Goal: Communication & Community: Share content

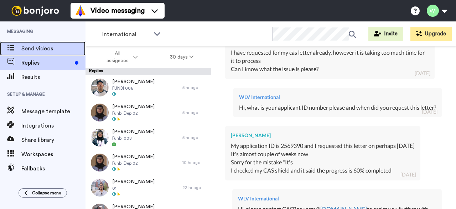
click at [40, 50] on span "Send videos" at bounding box center [53, 48] width 64 height 9
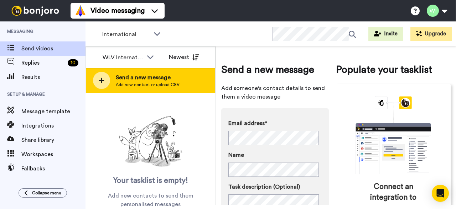
click at [156, 83] on span "Add new contact or upload CSV" at bounding box center [148, 85] width 64 height 6
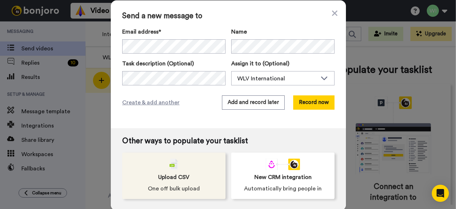
click at [180, 178] on span "Upload CSV" at bounding box center [173, 177] width 31 height 9
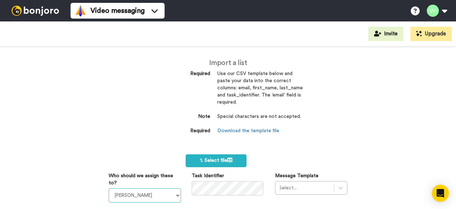
click at [176, 194] on select "Laura Wright Amarjit Duggal WLV Academic (FSE) Divandra Birla Bolutife Ademokoy…" at bounding box center [145, 195] width 72 height 14
select select "d575366b-34de-4d4d-ba6c-d2d11e507584"
click at [109, 188] on select "Laura Wright Amarjit Duggal WLV Academic (FSE) Divandra Birla Bolutife Ademokoy…" at bounding box center [145, 195] width 72 height 14
click at [340, 187] on div "Select..." at bounding box center [311, 188] width 72 height 14
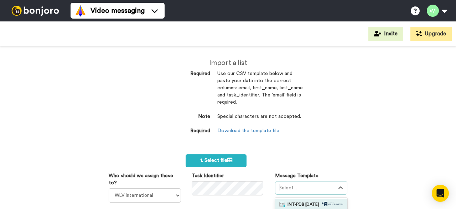
scroll to position [98, 0]
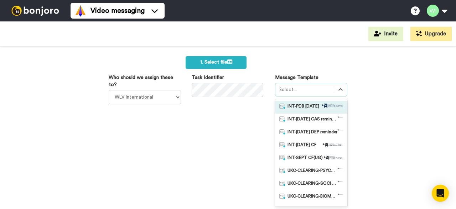
click at [307, 107] on span "INT-PDB Sept 2025" at bounding box center [304, 106] width 32 height 7
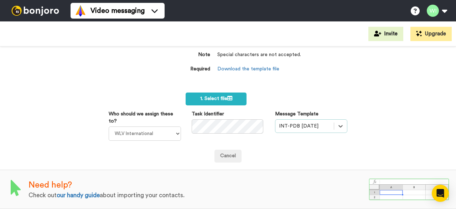
scroll to position [66, 0]
click at [212, 92] on label "1. Select file" at bounding box center [216, 98] width 61 height 13
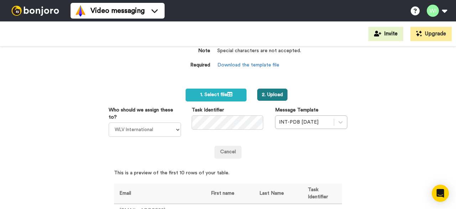
click at [267, 93] on button "2. Upload" at bounding box center [272, 94] width 30 height 12
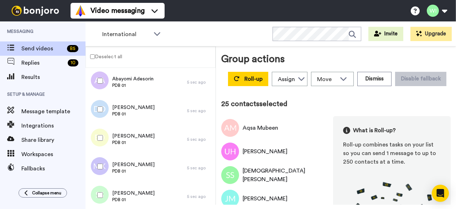
scroll to position [583, 0]
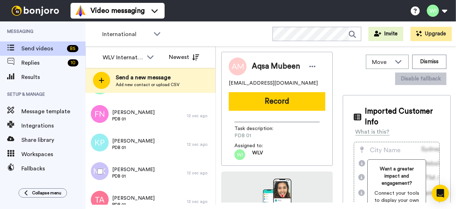
scroll to position [1322, 0]
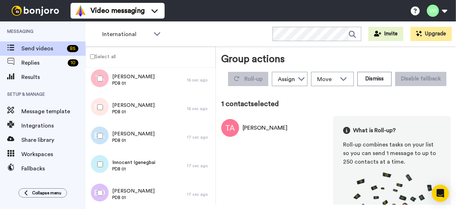
click at [91, 53] on label "Select all" at bounding box center [101, 56] width 30 height 9
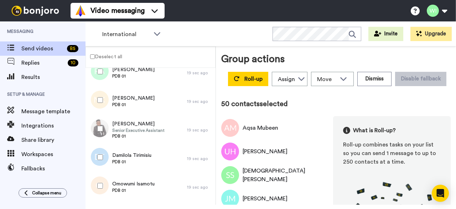
scroll to position [2010, 0]
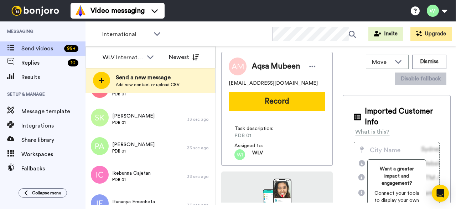
scroll to position [3461, 0]
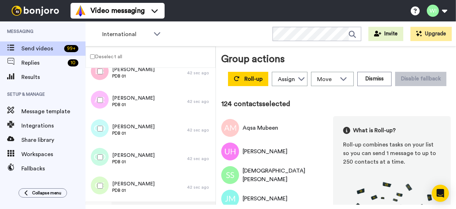
scroll to position [4121, 0]
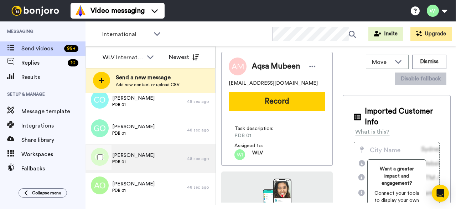
scroll to position [4146, 0]
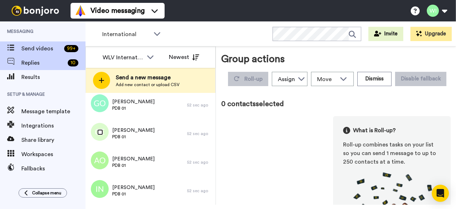
scroll to position [4121, 0]
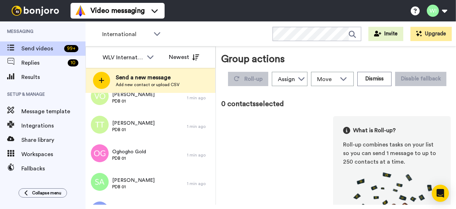
scroll to position [4146, 0]
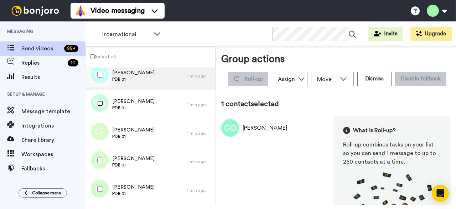
scroll to position [4121, 0]
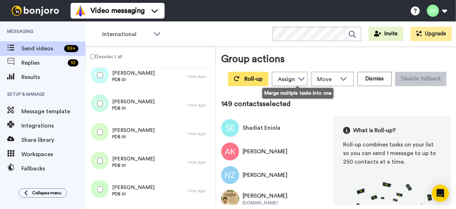
click at [269, 82] on button "Roll-up" at bounding box center [248, 79] width 40 height 14
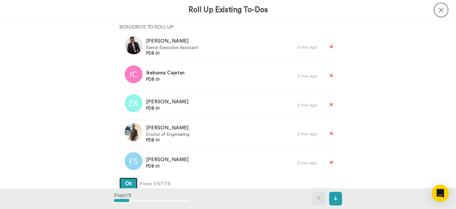
scroll to position [214, 0]
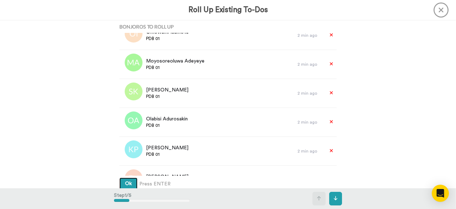
click at [125, 184] on span "Ok" at bounding box center [128, 183] width 7 height 5
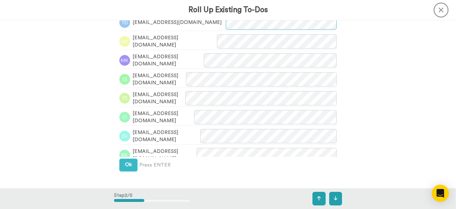
scroll to position [225, 0]
click at [123, 165] on button "Ok" at bounding box center [128, 164] width 18 height 13
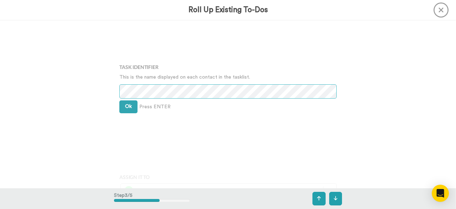
scroll to position [379, 0]
click at [128, 105] on span "Ok" at bounding box center [128, 105] width 7 height 5
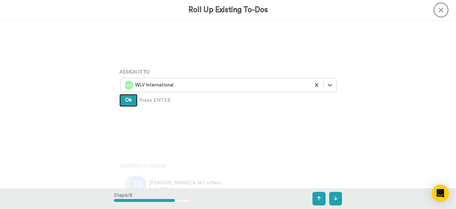
click at [127, 104] on button "Ok" at bounding box center [128, 100] width 18 height 13
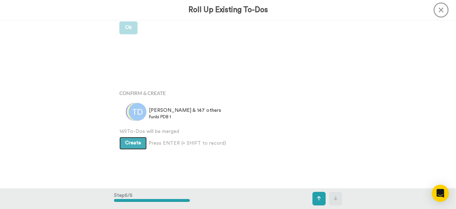
scroll to position [556, 0]
click at [128, 145] on button "Create" at bounding box center [132, 143] width 27 height 13
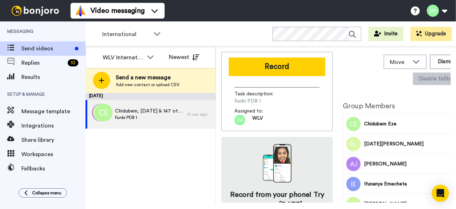
click at [141, 82] on span "Add new contact or upload CSV" at bounding box center [148, 85] width 64 height 6
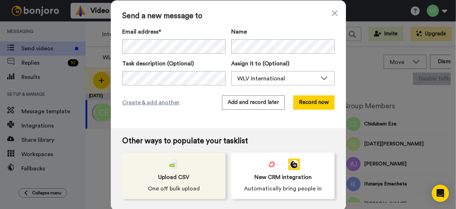
click at [192, 170] on div "Upload CSV One off bulk upload" at bounding box center [173, 175] width 103 height 46
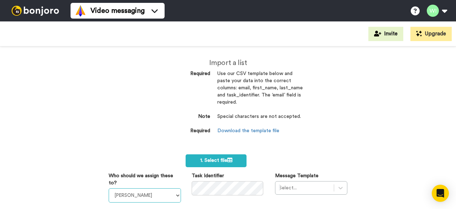
click at [174, 196] on select "[PERSON_NAME] [PERSON_NAME] WLV Academic (FSE) [PERSON_NAME] Ademokoya UK Recru…" at bounding box center [145, 195] width 72 height 14
select select "d575366b-34de-4d4d-ba6c-d2d11e507584"
click at [109, 188] on select "[PERSON_NAME] [PERSON_NAME] WLV Academic (FSE) [PERSON_NAME] Ademokoya UK Recru…" at bounding box center [145, 195] width 72 height 14
click at [313, 187] on div "Select..." at bounding box center [311, 188] width 72 height 14
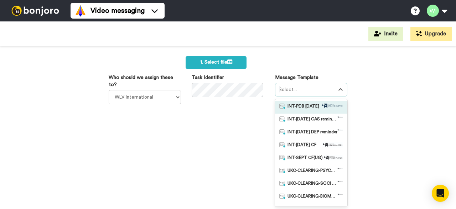
click at [303, 107] on span "INT-PDB [DATE]" at bounding box center [304, 106] width 32 height 7
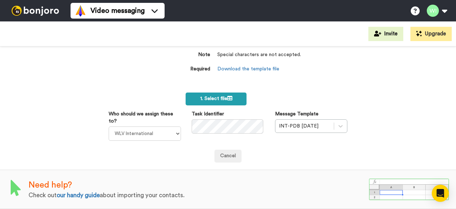
click at [211, 96] on span "1. Select file" at bounding box center [216, 98] width 32 height 5
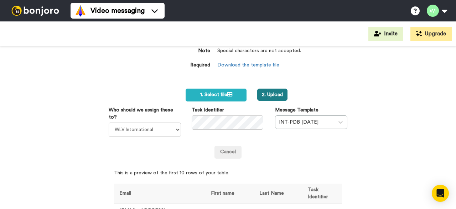
click at [277, 93] on button "2. Upload" at bounding box center [272, 94] width 30 height 12
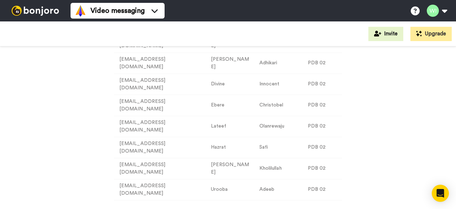
scroll to position [314, 0]
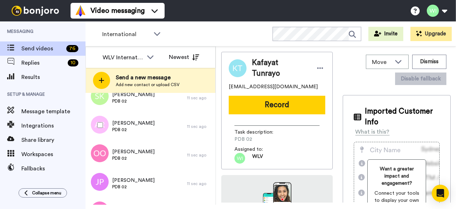
scroll to position [1714, 0]
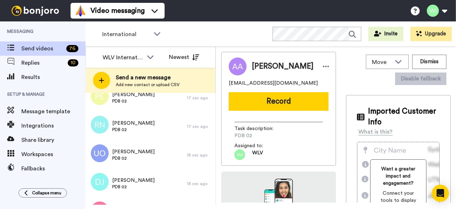
scroll to position [2035, 0]
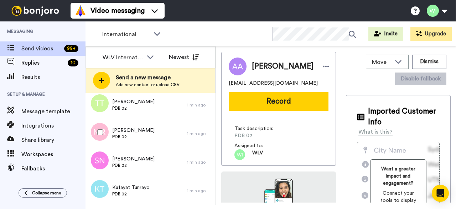
scroll to position [4174, 0]
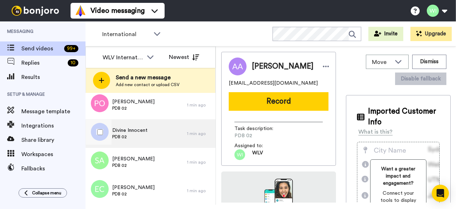
scroll to position [4203, 0]
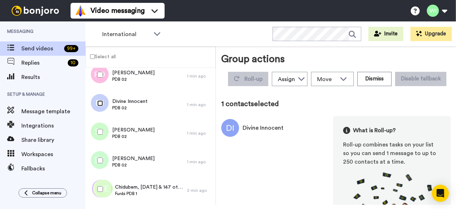
scroll to position [4178, 0]
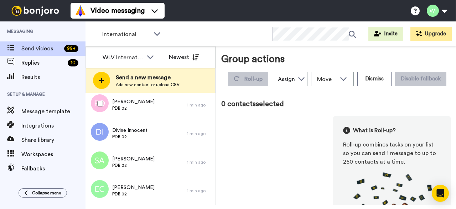
scroll to position [4203, 0]
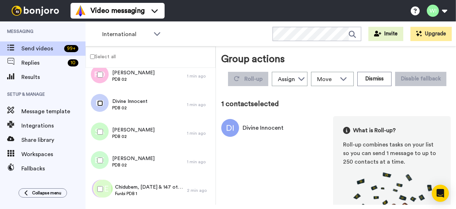
scroll to position [4178, 0]
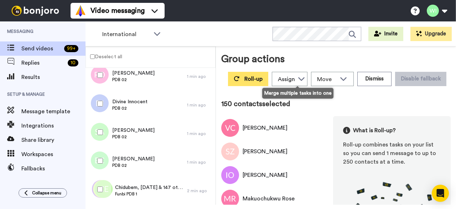
click at [263, 77] on span "Roll-up" at bounding box center [254, 79] width 18 height 6
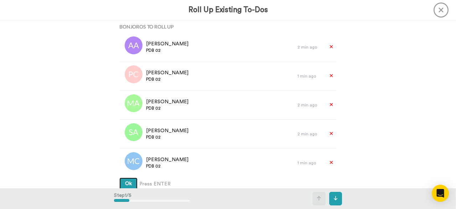
click at [128, 180] on button "Ok" at bounding box center [128, 183] width 18 height 13
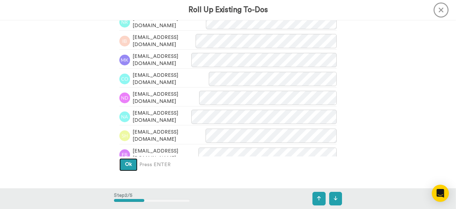
click at [125, 166] on span "Ok" at bounding box center [128, 164] width 7 height 5
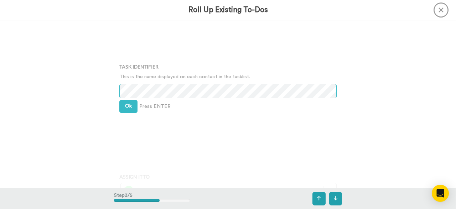
scroll to position [379, 0]
click at [126, 109] on button "Ok" at bounding box center [128, 105] width 18 height 13
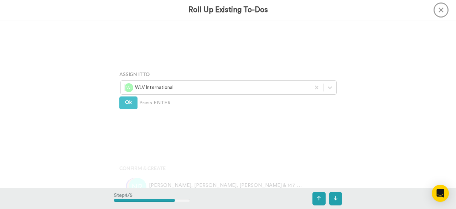
scroll to position [484, 0]
click at [128, 102] on span "Ok" at bounding box center [128, 99] width 7 height 5
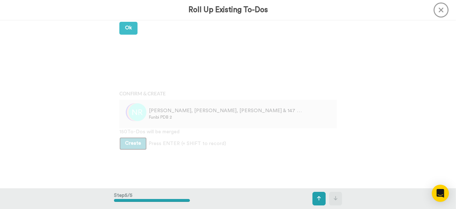
scroll to position [556, 0]
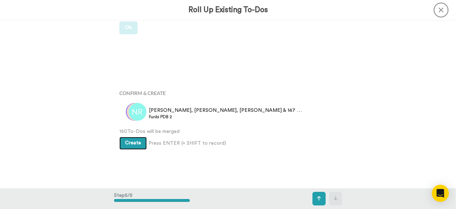
click at [129, 143] on span "Create" at bounding box center [133, 142] width 16 height 5
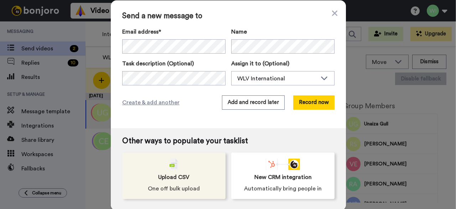
click at [163, 164] on div "Upload CSV One off bulk upload" at bounding box center [173, 175] width 103 height 46
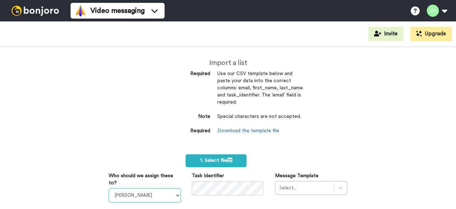
drag, startPoint x: 175, startPoint y: 196, endPoint x: 152, endPoint y: 188, distance: 24.1
click at [175, 196] on select "[PERSON_NAME] [PERSON_NAME] WLV Academic (FSE) [PERSON_NAME] Ademokoya UK Recru…" at bounding box center [145, 195] width 72 height 14
select select "d575366b-34de-4d4d-ba6c-d2d11e507584"
click at [109, 188] on select "[PERSON_NAME] [PERSON_NAME] WLV Academic (FSE) [PERSON_NAME] Ademokoya UK Recru…" at bounding box center [145, 195] width 72 height 14
click at [306, 186] on div "Select..." at bounding box center [311, 188] width 72 height 14
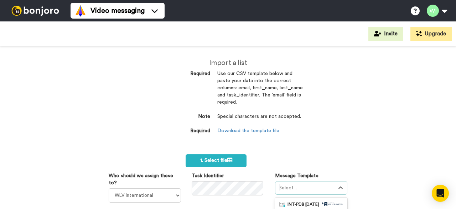
scroll to position [98, 0]
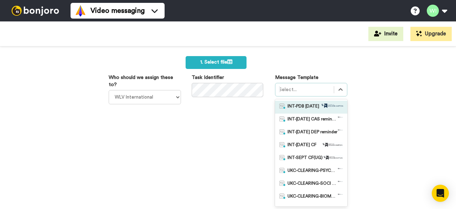
click at [302, 109] on span "INT-PDB Sept 2025" at bounding box center [304, 106] width 32 height 7
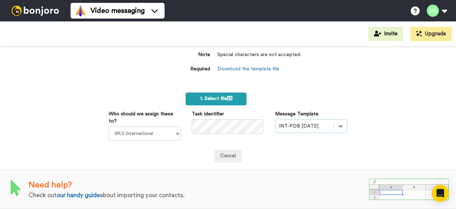
click at [217, 96] on span "1. Select file" at bounding box center [216, 98] width 32 height 5
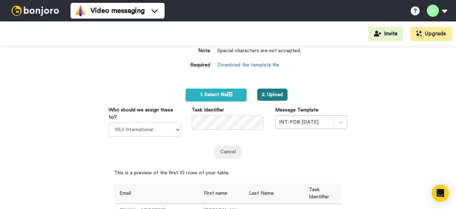
click at [279, 95] on button "2. Upload" at bounding box center [272, 94] width 30 height 12
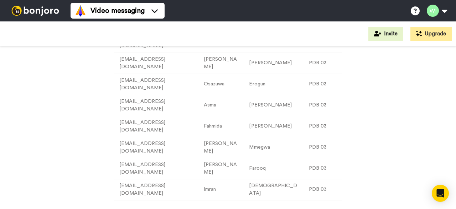
scroll to position [314, 0]
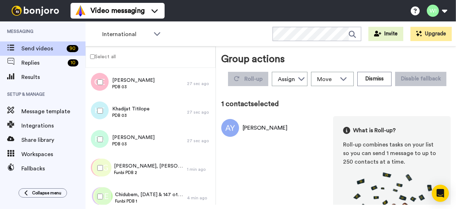
scroll to position [3408, 0]
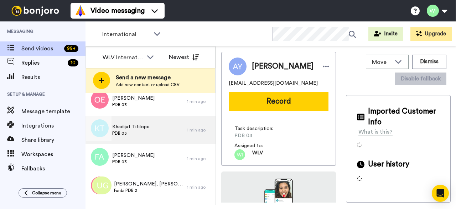
scroll to position [3433, 0]
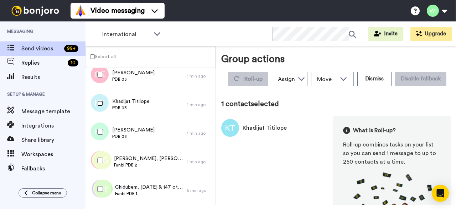
scroll to position [3408, 0]
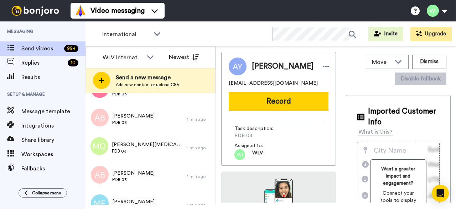
scroll to position [3433, 0]
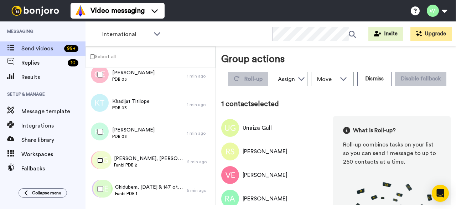
scroll to position [3408, 0]
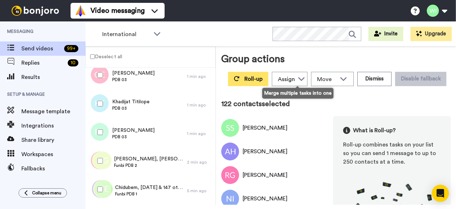
click at [269, 75] on button "Roll-up" at bounding box center [248, 79] width 40 height 14
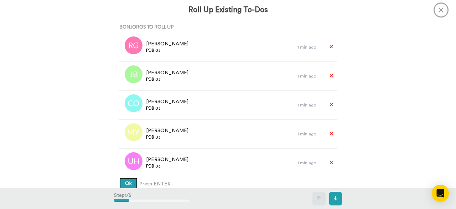
click at [130, 183] on button "Ok" at bounding box center [128, 183] width 18 height 13
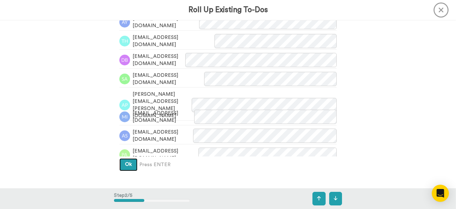
click at [126, 160] on button "Ok" at bounding box center [128, 164] width 18 height 13
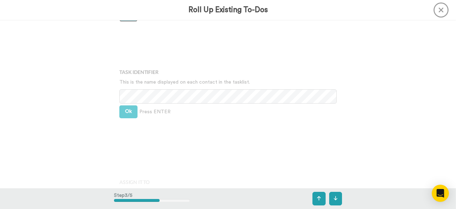
scroll to position [379, 0]
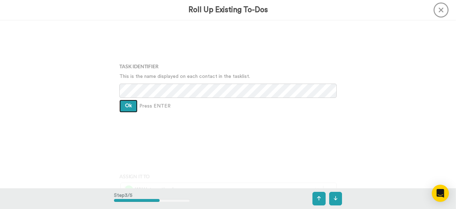
click at [126, 107] on span "Ok" at bounding box center [128, 105] width 7 height 5
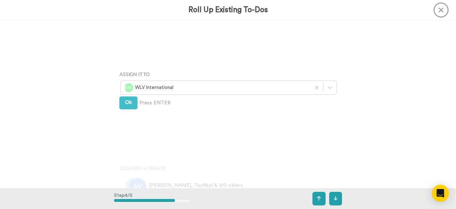
scroll to position [484, 0]
click at [134, 103] on button "Ok" at bounding box center [128, 100] width 18 height 13
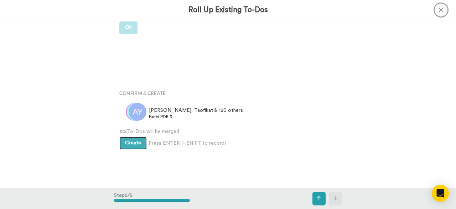
scroll to position [556, 0]
click at [130, 140] on button "Create" at bounding box center [132, 143] width 27 height 13
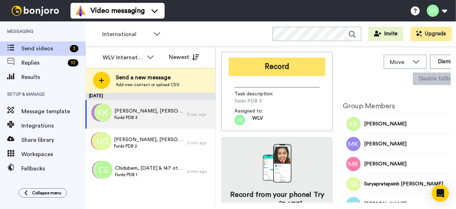
click at [283, 67] on button "Record" at bounding box center [277, 66] width 97 height 19
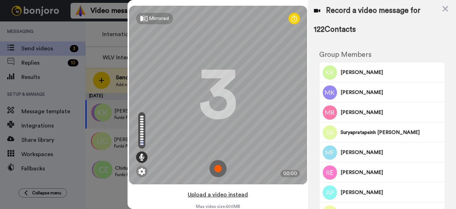
click at [199, 192] on button "Upload a video instead" at bounding box center [218, 194] width 65 height 9
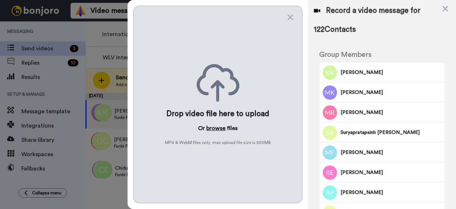
click at [217, 124] on button "browse" at bounding box center [215, 128] width 19 height 9
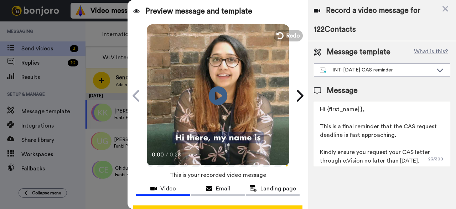
click at [214, 95] on icon "Play/Pause" at bounding box center [218, 95] width 19 height 34
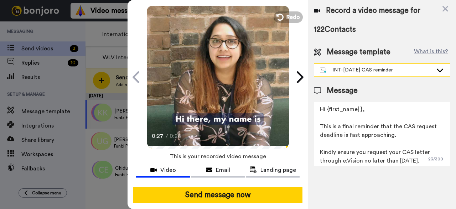
click at [439, 69] on icon at bounding box center [440, 69] width 9 height 7
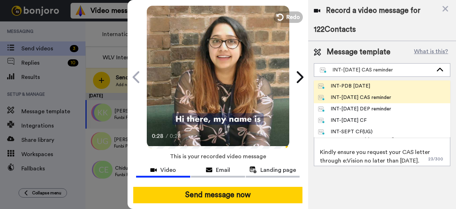
click at [356, 83] on div "INT-PDB Sept 2025" at bounding box center [344, 85] width 52 height 7
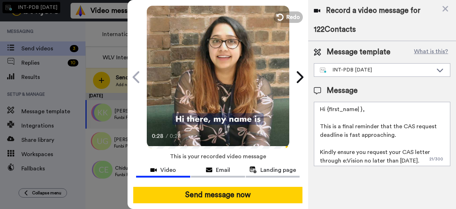
type textarea "Hello {first_name|there}, Congratulations on receiving your CAS letter. We are …"
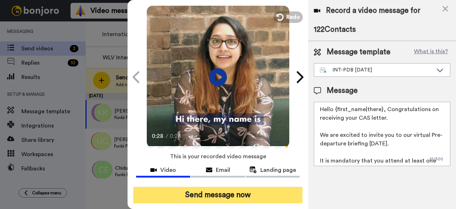
scroll to position [45, 0]
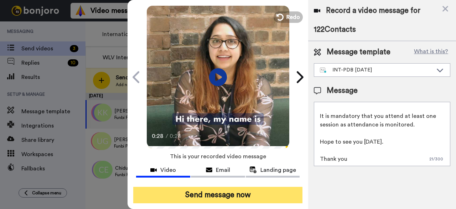
click at [217, 187] on button "Send message now" at bounding box center [217, 195] width 169 height 16
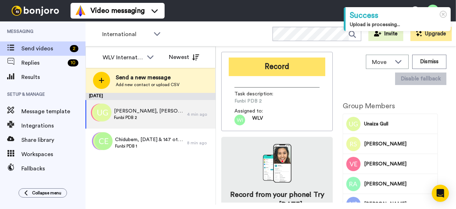
click at [267, 72] on button "Record" at bounding box center [277, 66] width 97 height 19
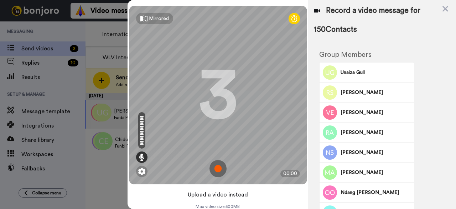
click at [231, 193] on button "Upload a video instead" at bounding box center [218, 194] width 65 height 9
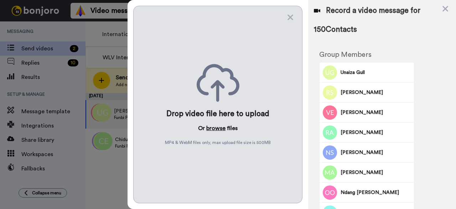
click at [216, 124] on button "browse" at bounding box center [215, 128] width 19 height 9
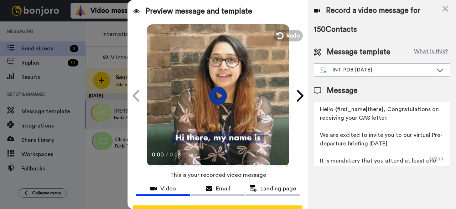
scroll to position [27, 0]
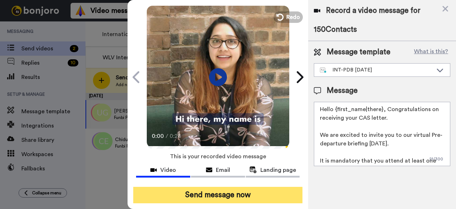
click at [223, 191] on button "Send message now" at bounding box center [217, 195] width 169 height 16
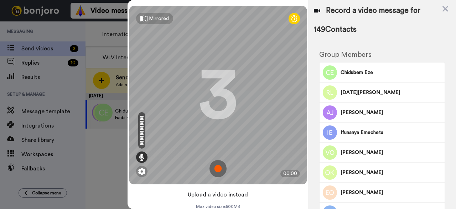
click at [213, 193] on button "Upload a video instead" at bounding box center [218, 194] width 65 height 9
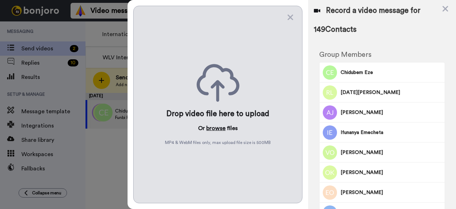
click at [210, 128] on button "browse" at bounding box center [215, 128] width 19 height 9
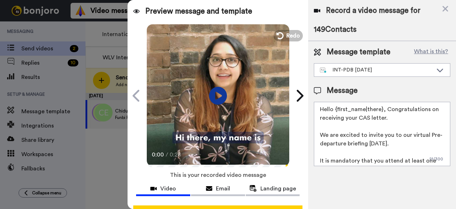
scroll to position [27, 0]
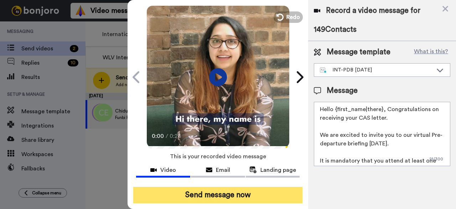
click at [225, 187] on button "Send message now" at bounding box center [217, 195] width 169 height 16
